Goal: Browse casually

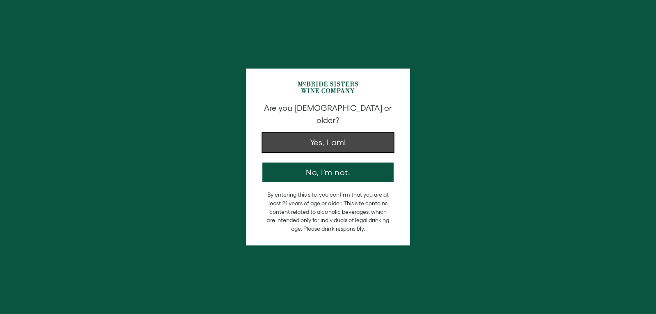
click at [311, 132] on button "Yes, I am!" at bounding box center [327, 142] width 131 height 20
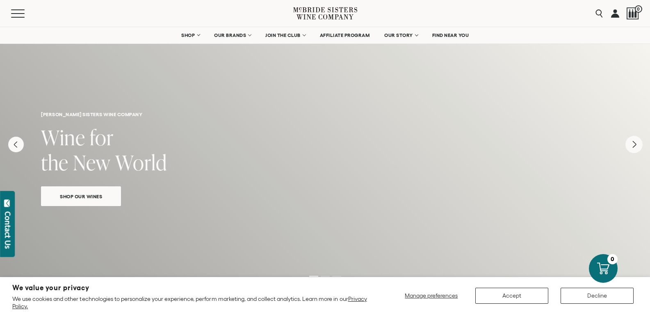
click at [632, 143] on icon "Next" at bounding box center [633, 144] width 17 height 17
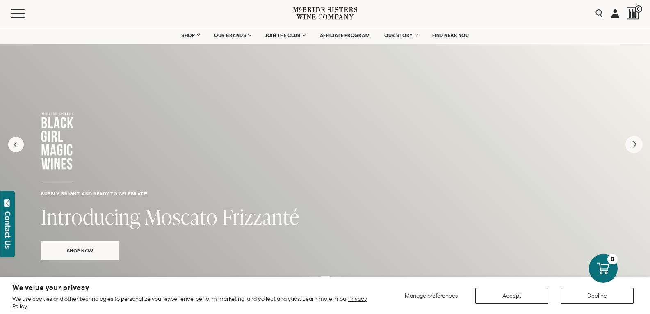
click at [631, 142] on icon "Next" at bounding box center [633, 144] width 17 height 17
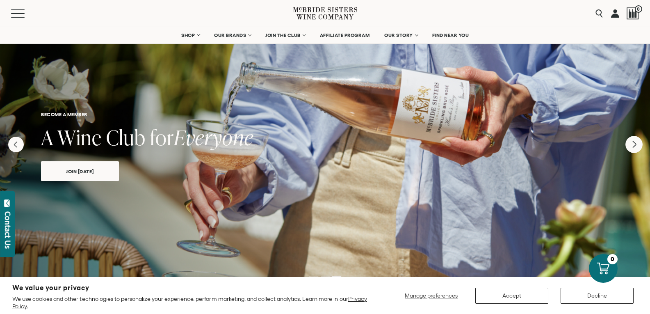
click at [631, 150] on icon "Next" at bounding box center [633, 144] width 17 height 17
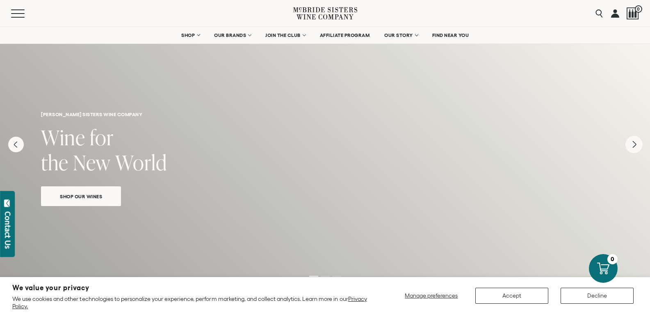
click at [636, 150] on icon "Next" at bounding box center [633, 144] width 17 height 17
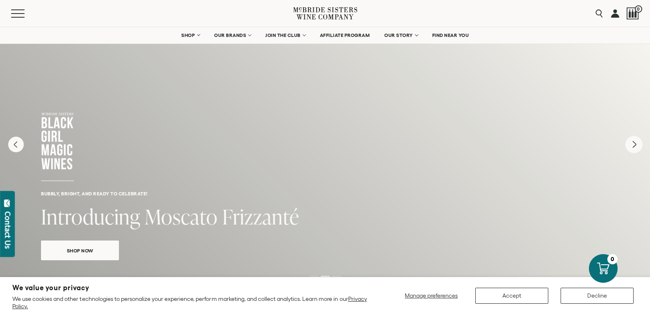
click at [635, 151] on icon "Next" at bounding box center [633, 144] width 17 height 17
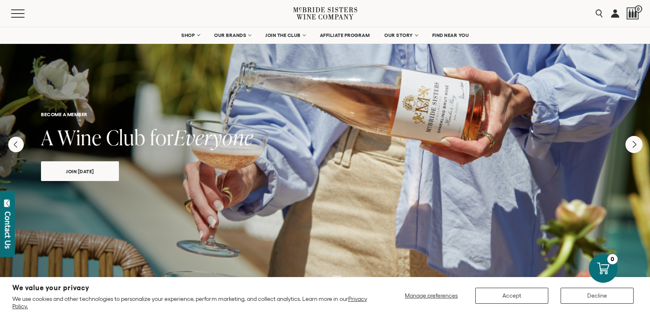
click at [635, 146] on icon "Next" at bounding box center [633, 144] width 17 height 17
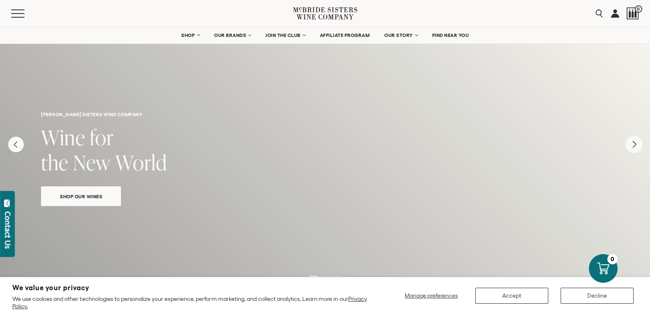
click at [635, 146] on icon "Next" at bounding box center [633, 144] width 17 height 17
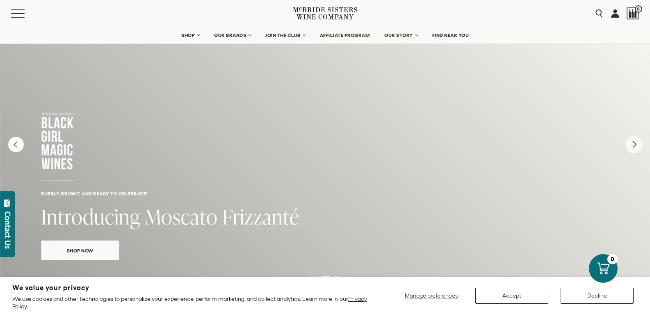
click at [635, 146] on icon "Next" at bounding box center [633, 144] width 17 height 17
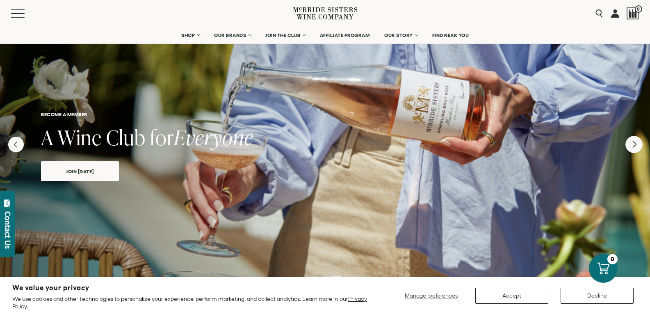
click at [635, 146] on icon "Next" at bounding box center [633, 144] width 17 height 17
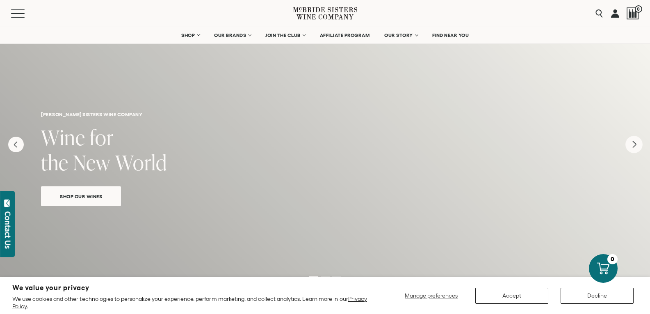
click at [635, 146] on icon "Next" at bounding box center [633, 144] width 17 height 17
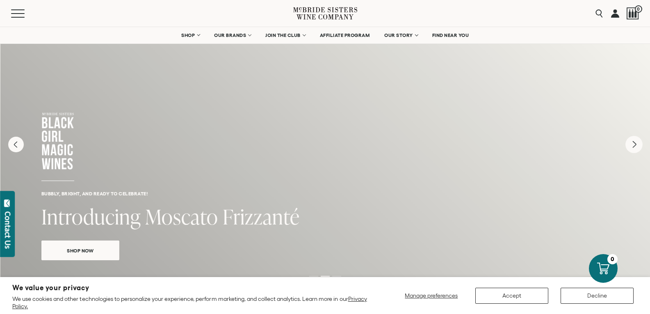
click at [635, 146] on icon "Next" at bounding box center [633, 144] width 17 height 17
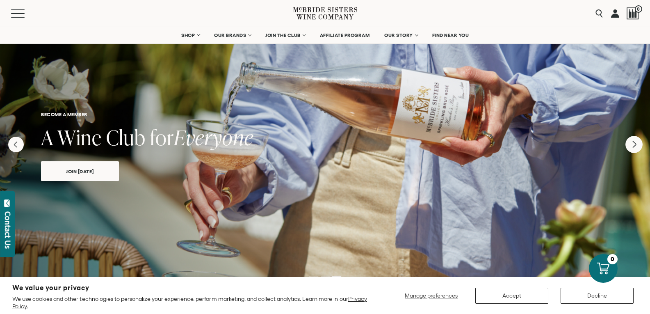
click at [635, 146] on icon "Next" at bounding box center [633, 144] width 17 height 17
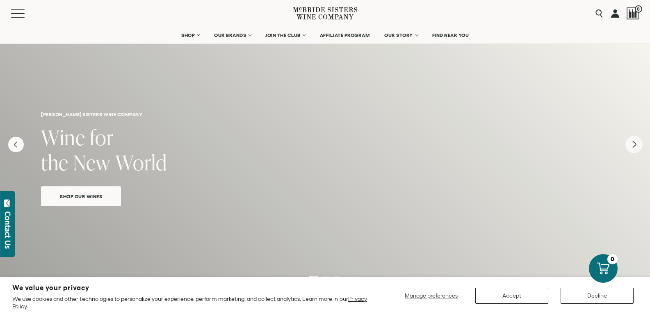
click at [635, 146] on icon "Next" at bounding box center [633, 144] width 17 height 17
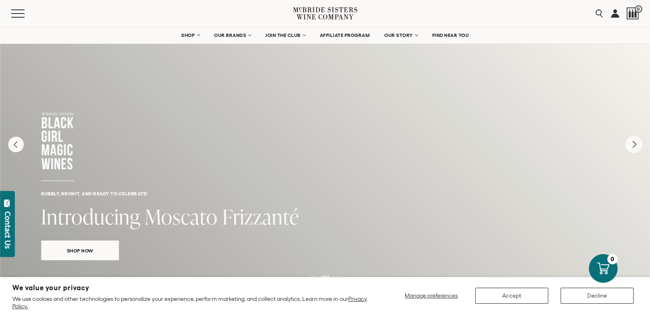
click at [635, 146] on icon "Next" at bounding box center [633, 144] width 17 height 17
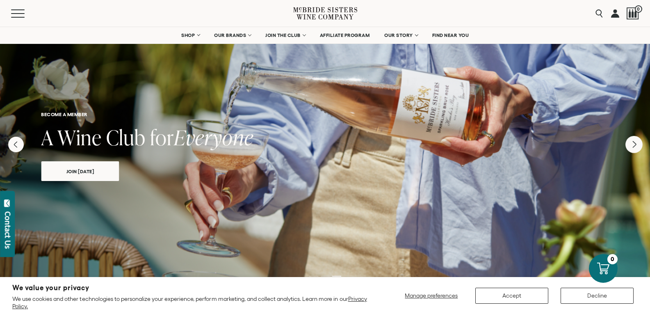
click at [635, 146] on icon "Next" at bounding box center [634, 144] width 3 height 7
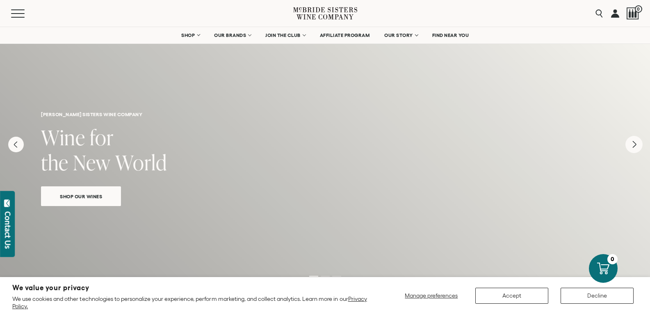
click at [635, 146] on icon "Next" at bounding box center [634, 144] width 3 height 7
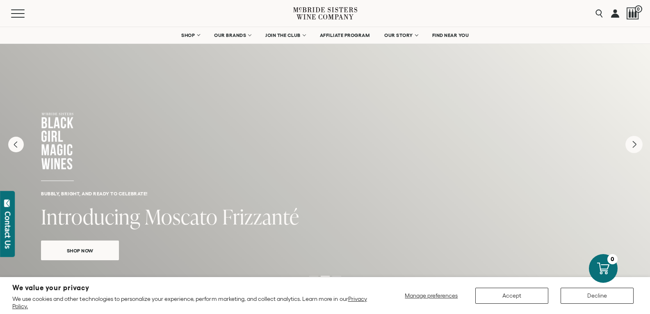
click at [635, 146] on icon "Next" at bounding box center [634, 144] width 3 height 7
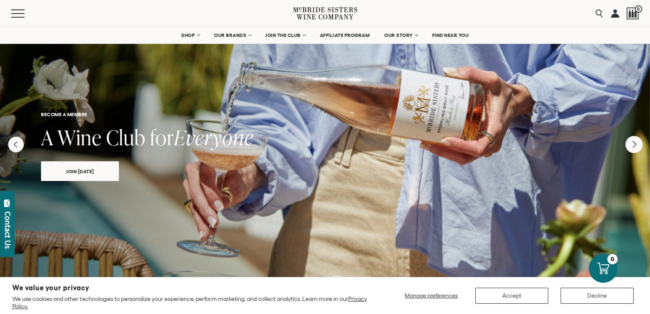
click at [635, 146] on icon "Next" at bounding box center [634, 144] width 3 height 7
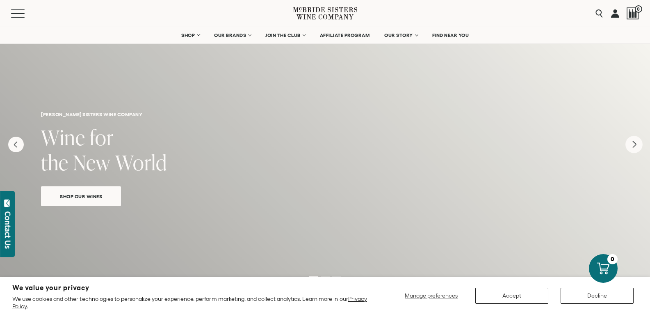
click at [635, 146] on icon "Next" at bounding box center [634, 144] width 3 height 7
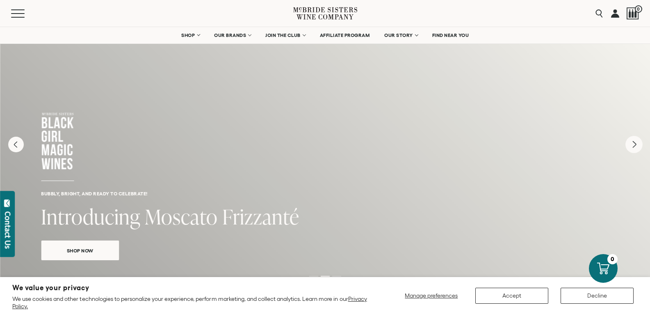
click at [635, 146] on icon "Next" at bounding box center [634, 144] width 3 height 7
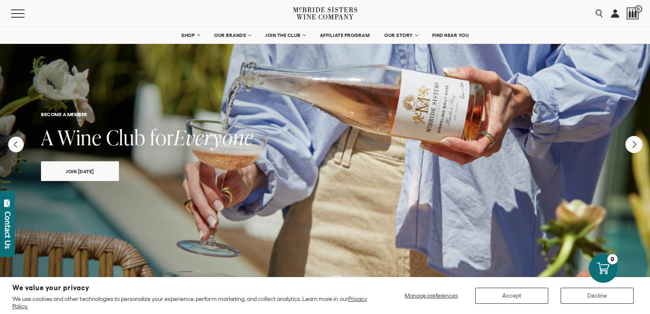
click at [635, 146] on icon "Next" at bounding box center [634, 144] width 3 height 7
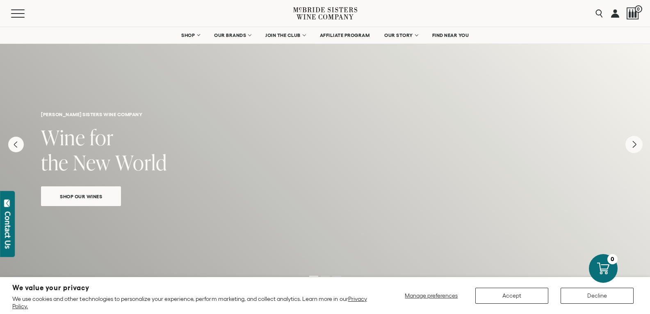
click at [635, 146] on icon "Next" at bounding box center [634, 144] width 3 height 7
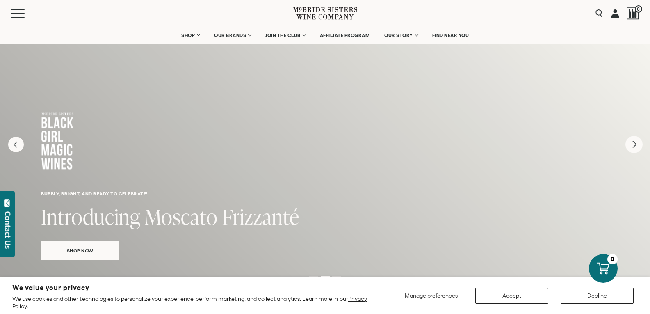
click at [635, 146] on icon "Next" at bounding box center [634, 144] width 3 height 7
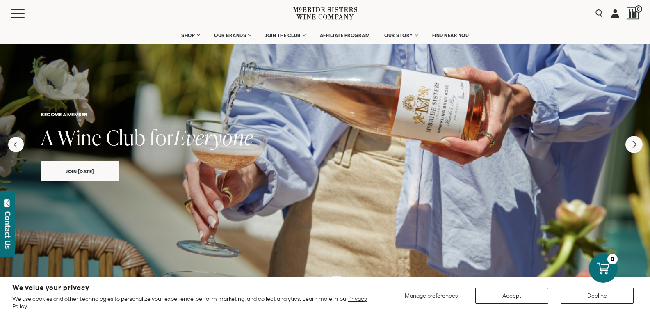
click at [635, 146] on icon "Next" at bounding box center [634, 144] width 3 height 7
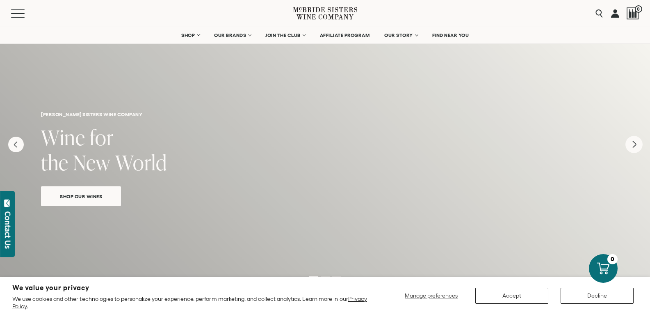
click at [635, 146] on icon "Next" at bounding box center [634, 144] width 3 height 7
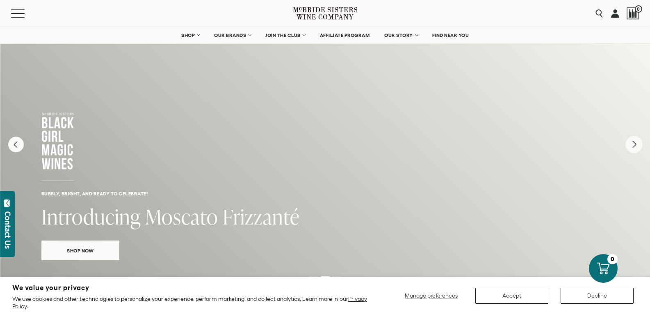
click at [635, 146] on icon "Next" at bounding box center [634, 144] width 3 height 7
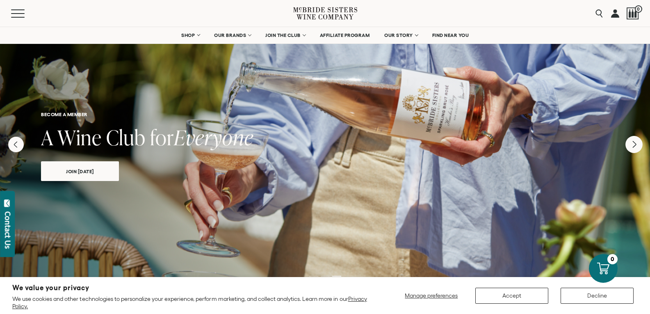
click at [635, 146] on icon "Next" at bounding box center [634, 144] width 3 height 7
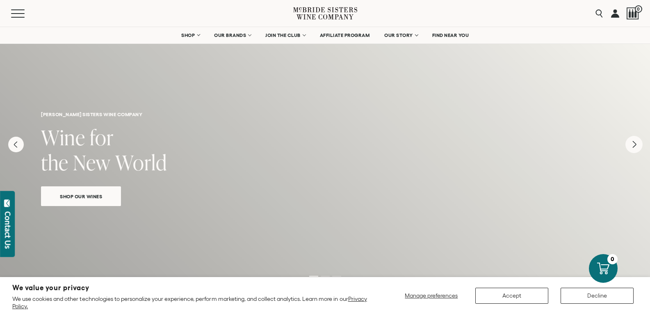
click at [635, 146] on icon "Next" at bounding box center [634, 144] width 3 height 7
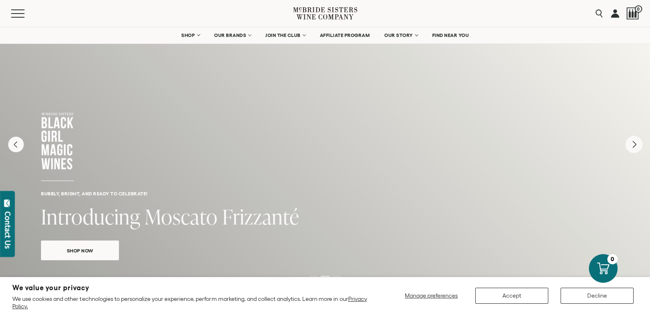
click at [635, 146] on icon "Next" at bounding box center [634, 144] width 3 height 7
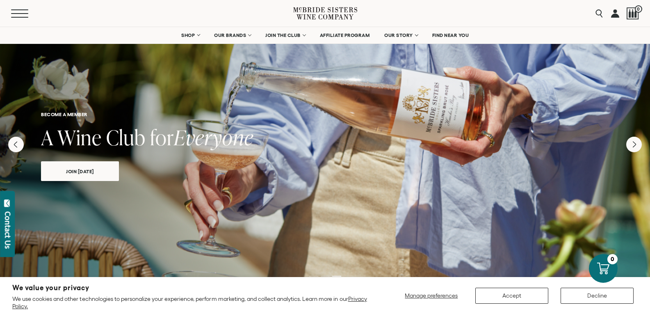
click at [19, 9] on span "Mobile Menu Trigger" at bounding box center [19, 9] width 17 height 1
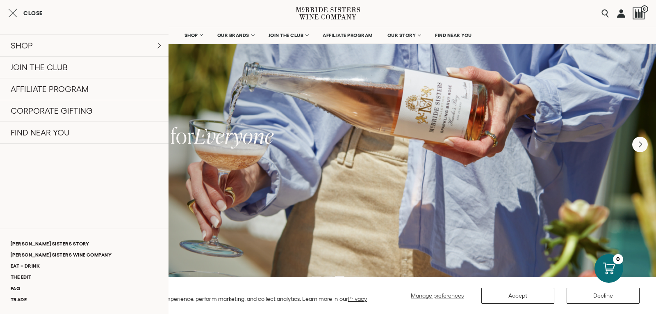
click at [281, 118] on div "become a member A Wine Club for Everyone join [DATE]" at bounding box center [328, 112] width 656 height 173
drag, startPoint x: 17, startPoint y: 13, endPoint x: 14, endPoint y: 0, distance: 13.1
click at [16, 13] on icon "Close cart" at bounding box center [12, 13] width 9 height 10
